Goal: Information Seeking & Learning: Find specific fact

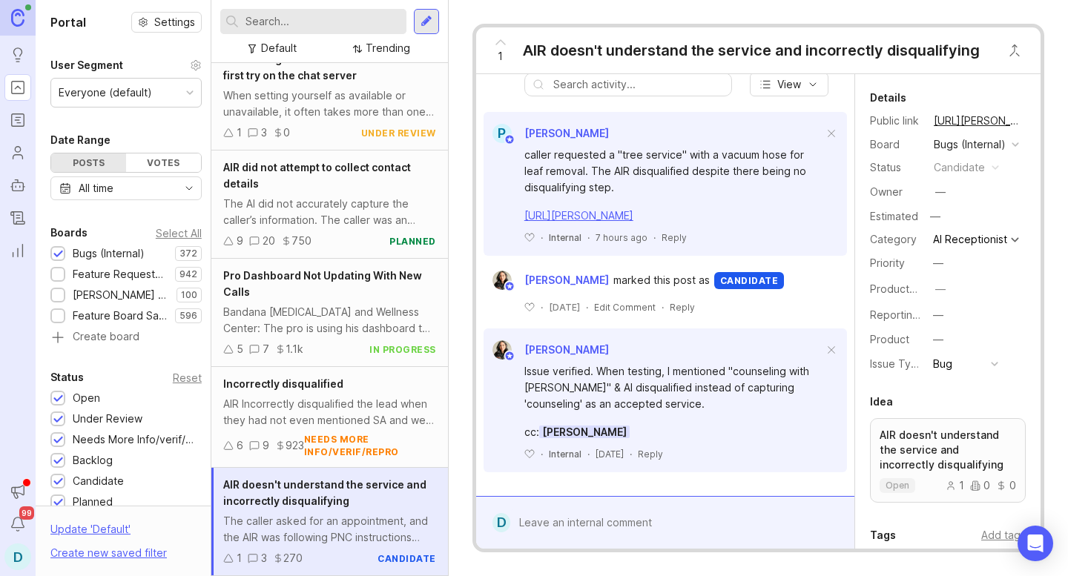
scroll to position [585, 0]
click at [612, 219] on link "[URL][PERSON_NAME]" at bounding box center [578, 215] width 109 height 13
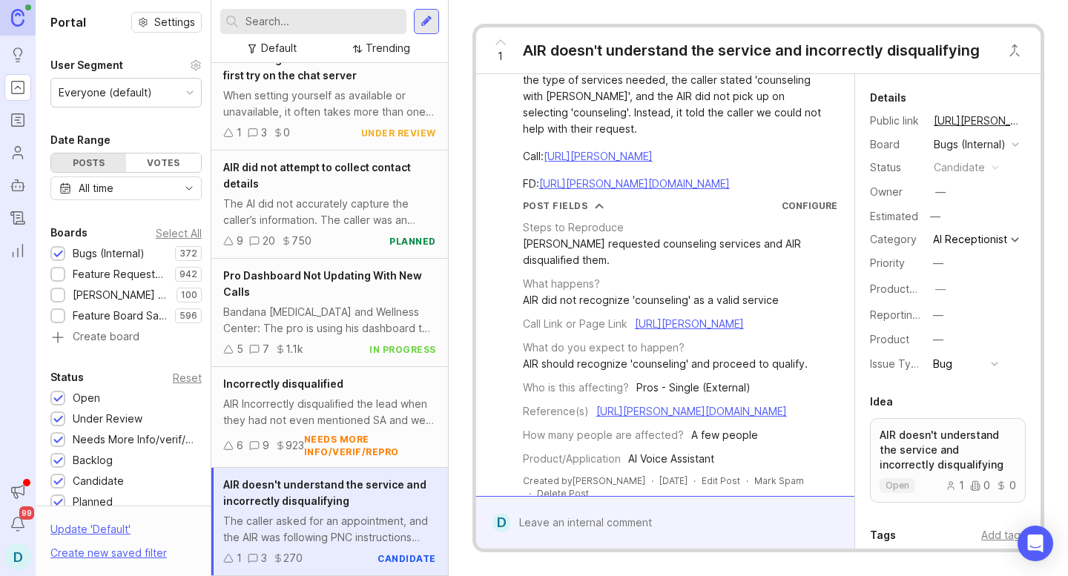
scroll to position [62, 0]
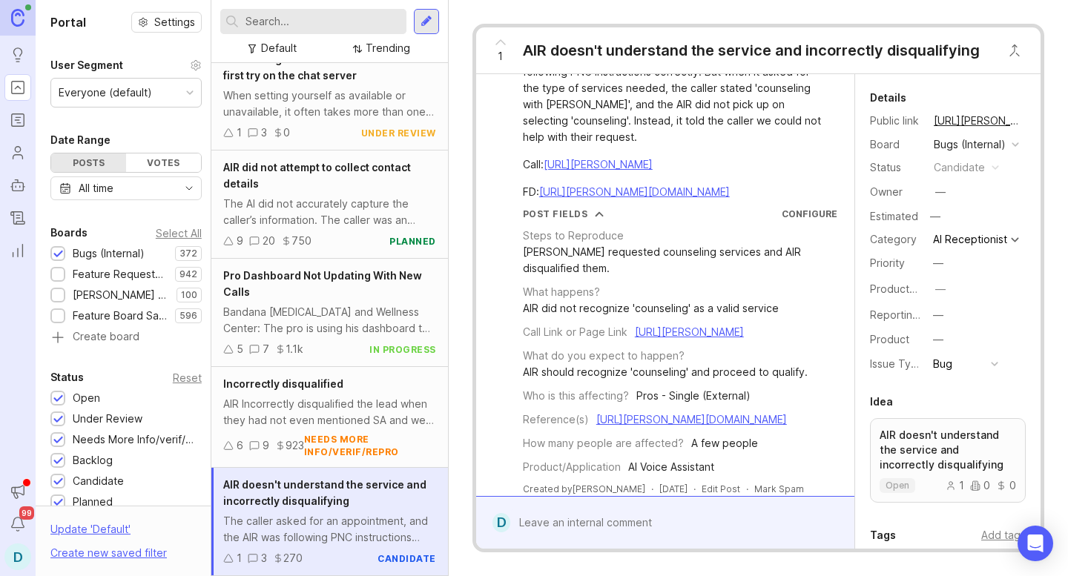
click at [618, 171] on link "[URL][PERSON_NAME]" at bounding box center [598, 164] width 109 height 13
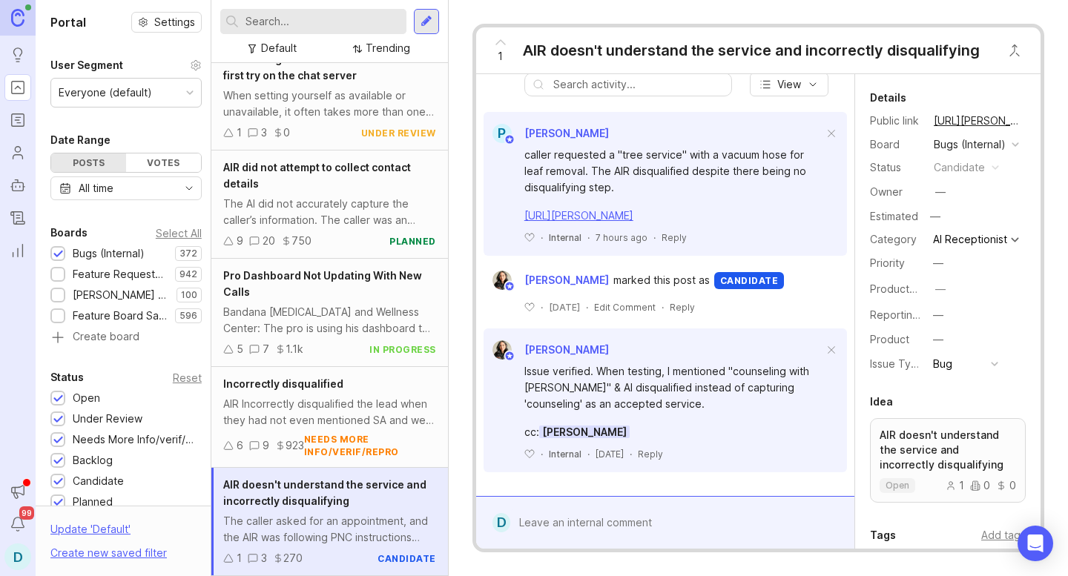
scroll to position [599, 0]
click at [632, 209] on link "[URL][PERSON_NAME]" at bounding box center [578, 215] width 109 height 13
click at [288, 407] on div "AIR Incorrectly disqualified the lead when they had not even mentioned SA and w…" at bounding box center [329, 412] width 213 height 33
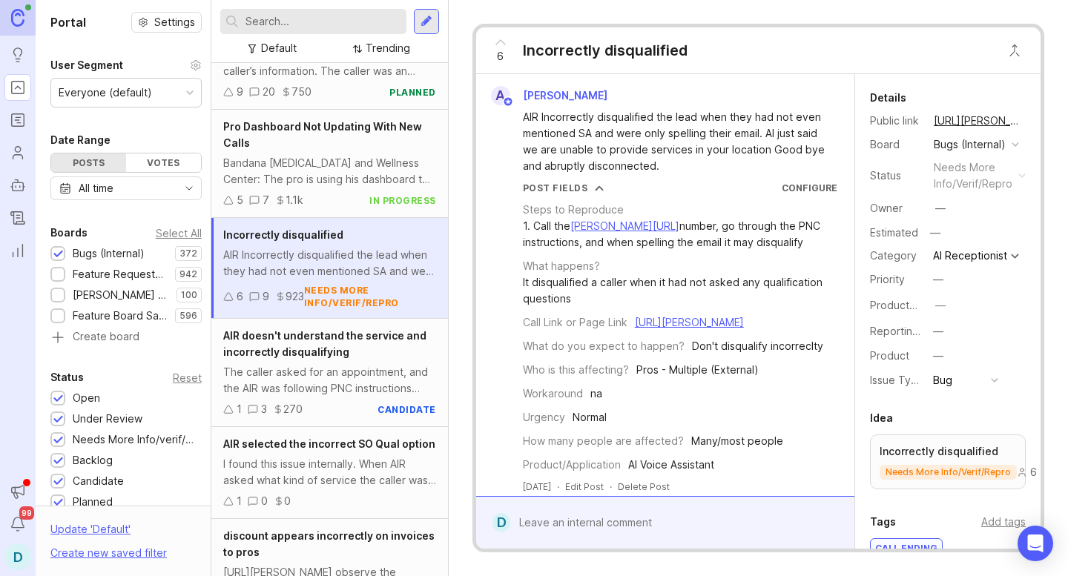
scroll to position [538, 0]
click at [309, 379] on div "The caller asked for an appointment, and the AIR was following PNC instructions…" at bounding box center [329, 379] width 213 height 33
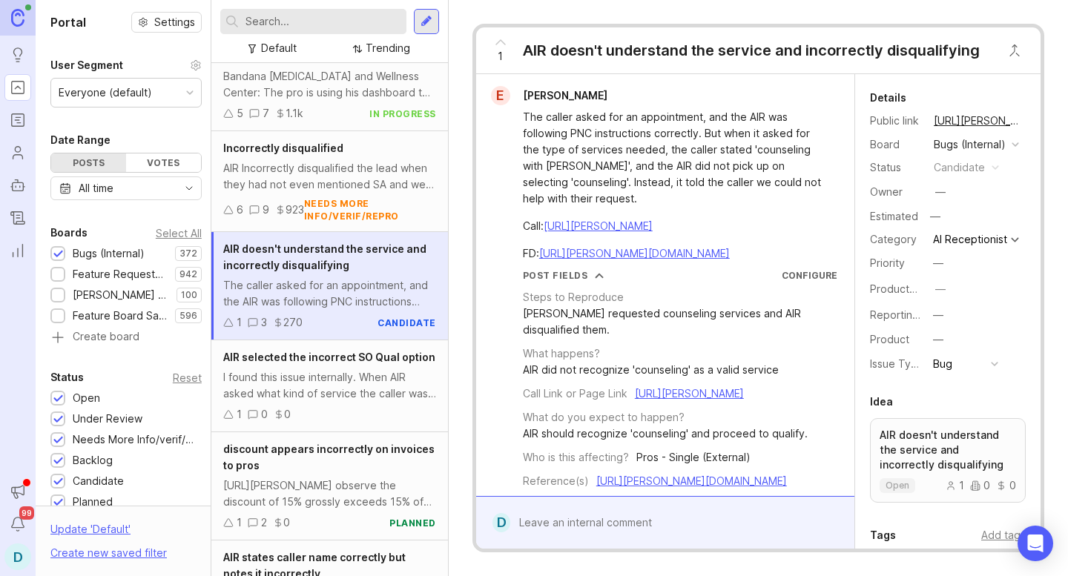
scroll to position [686, 0]
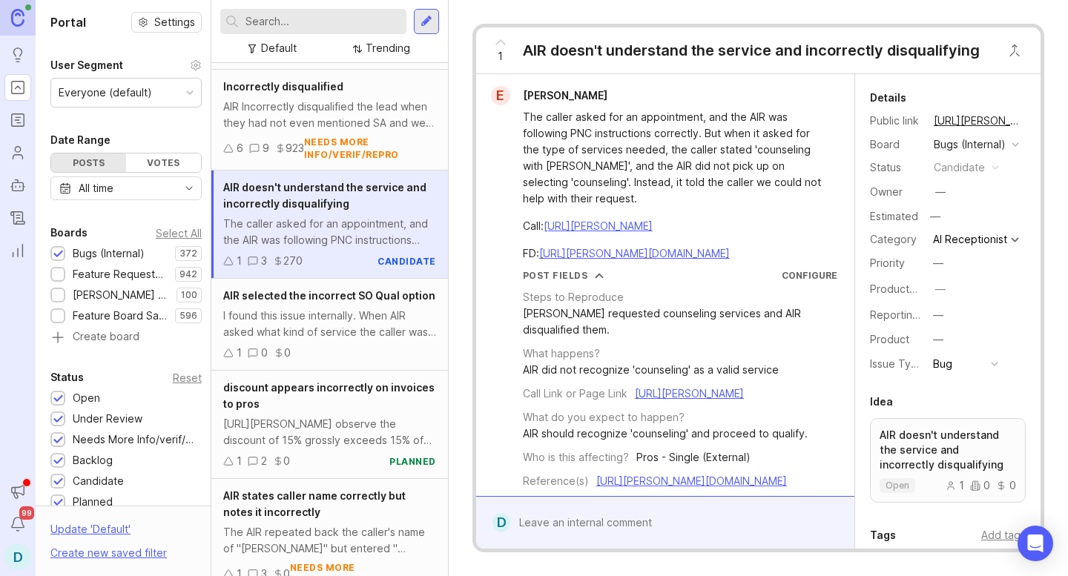
click at [317, 15] on input "text" at bounding box center [322, 21] width 155 height 16
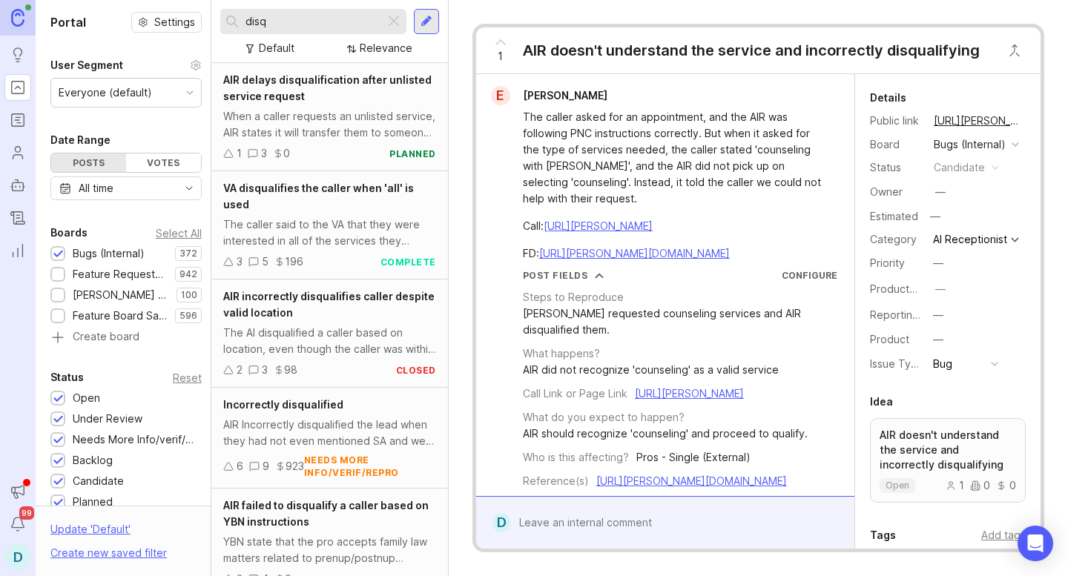
scroll to position [254, 0]
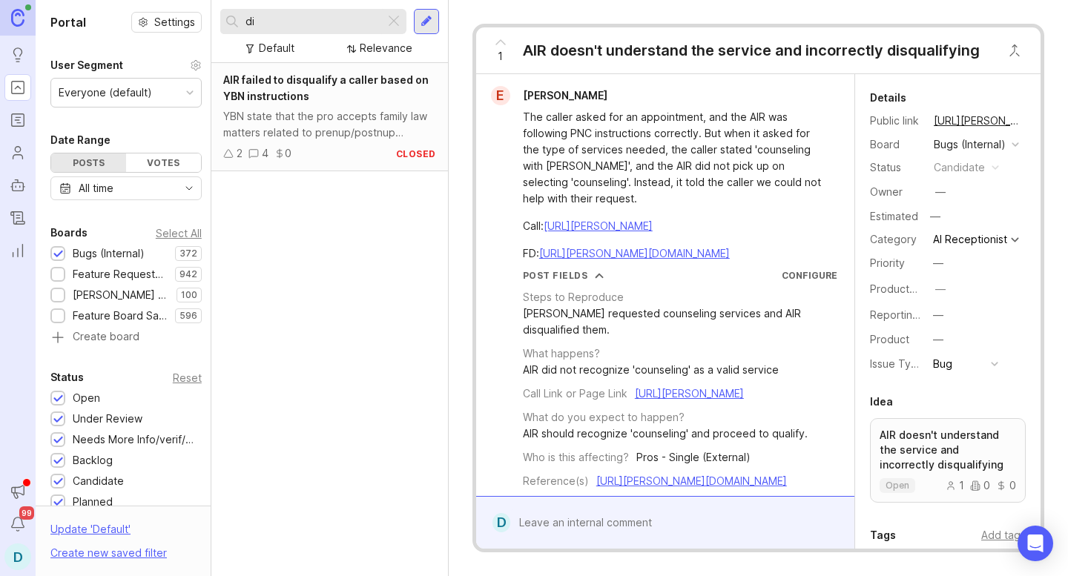
type input "d"
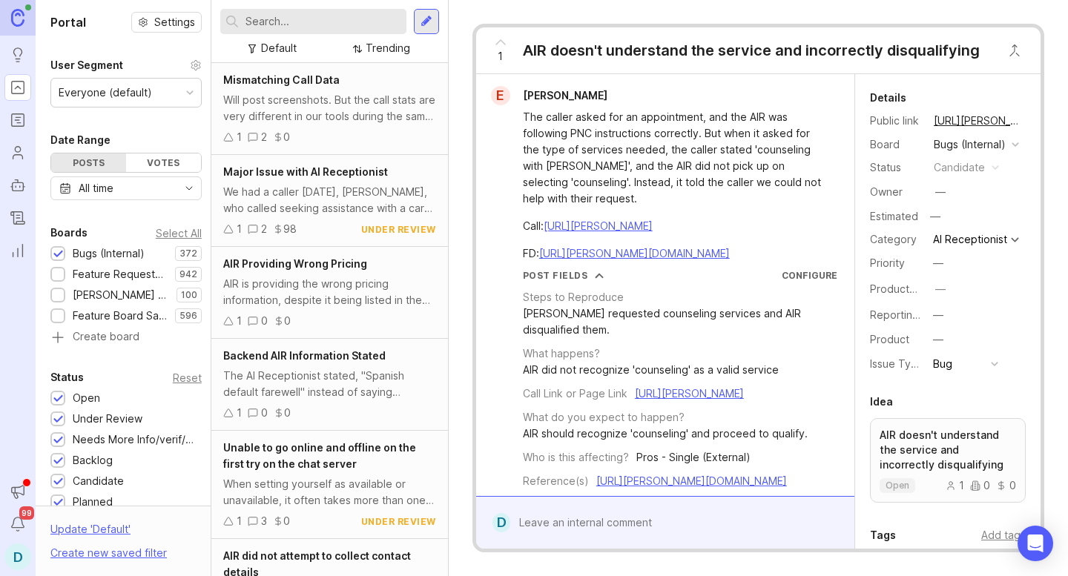
scroll to position [389, 0]
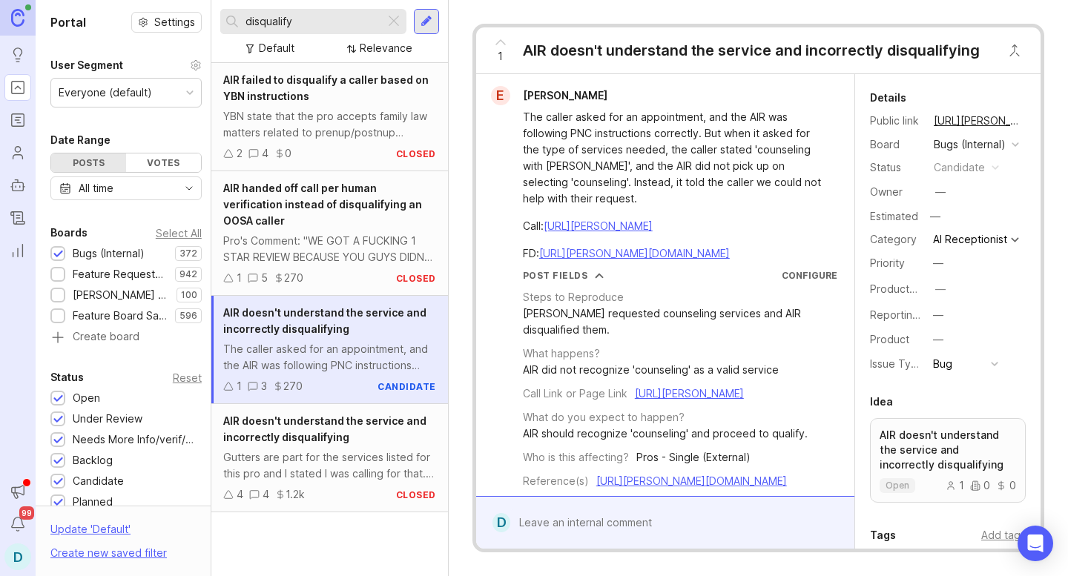
type input "disqualify"
click at [303, 454] on div "Gutters are part for the services listed for this pro and I stated I was callin…" at bounding box center [329, 465] width 213 height 33
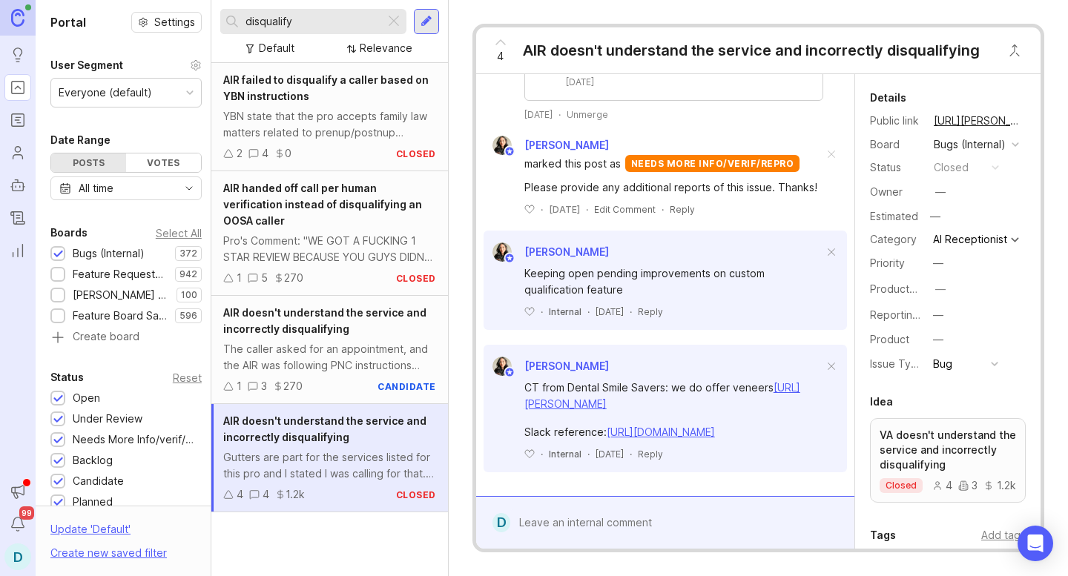
scroll to position [2130, 0]
click at [314, 342] on div "The caller asked for an appointment, and the AIR was following PNC instructions…" at bounding box center [329, 357] width 213 height 33
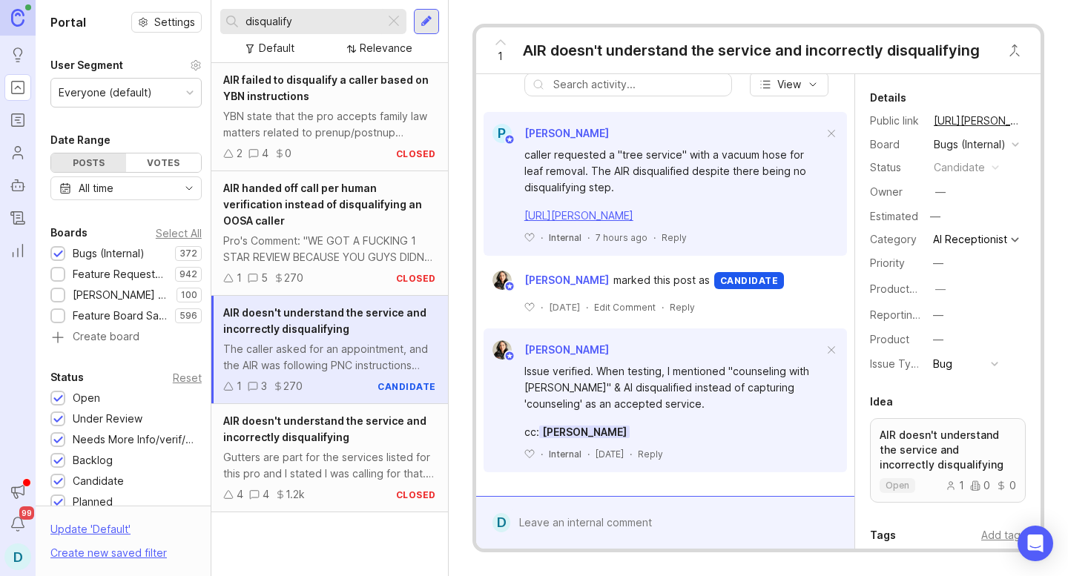
scroll to position [602, 0]
click at [553, 377] on div "Issue verified. When testing, I mentioned "counseling with [PERSON_NAME]" & AI …" at bounding box center [673, 387] width 299 height 49
drag, startPoint x: 523, startPoint y: 388, endPoint x: 605, endPoint y: 387, distance: 81.6
click at [605, 387] on div "Issue verified. When testing, I mentioned "counseling with [PERSON_NAME]" & AI …" at bounding box center [673, 387] width 299 height 49
copy div "[PERSON_NAME]"
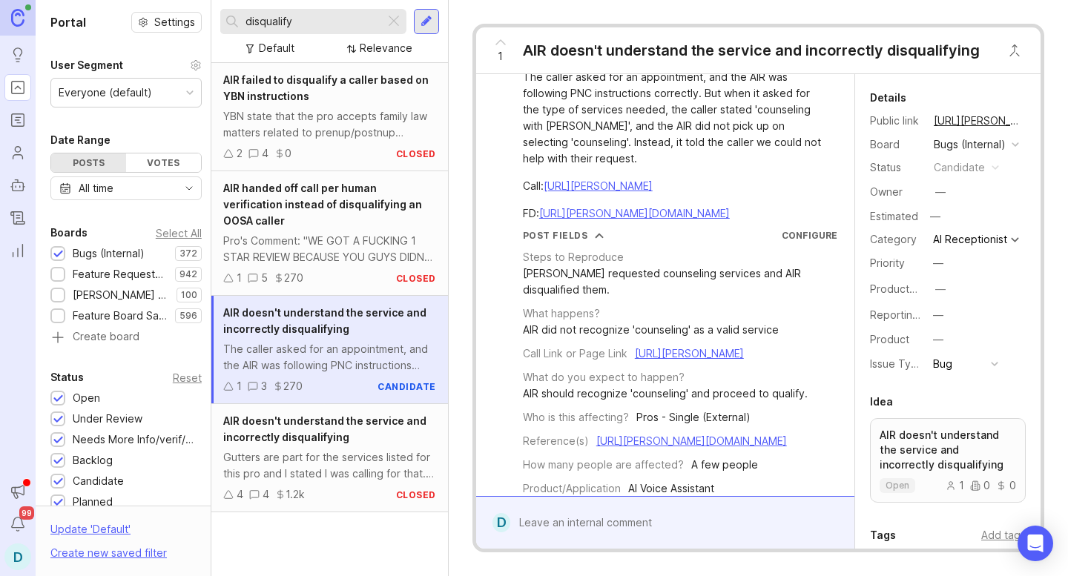
scroll to position [0, 0]
